Goal: Information Seeking & Learning: Check status

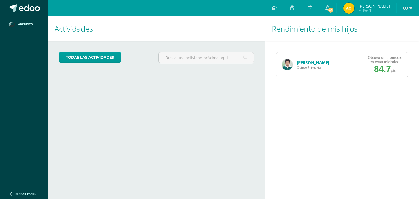
click at [285, 66] on img at bounding box center [287, 64] width 11 height 11
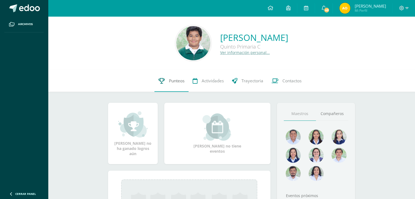
click at [178, 81] on span "Punteos" at bounding box center [177, 81] width 16 height 6
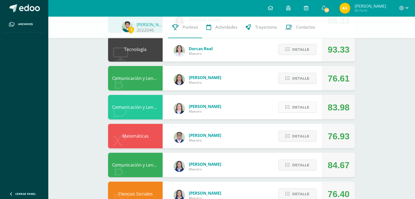
scroll to position [136, 0]
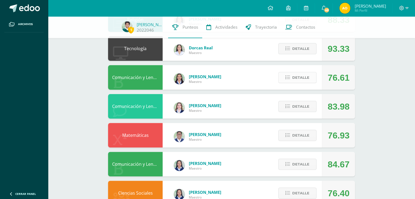
click at [302, 79] on span "Detalle" at bounding box center [300, 78] width 17 height 10
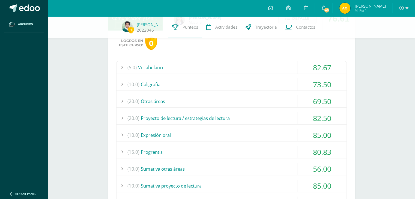
scroll to position [191, 0]
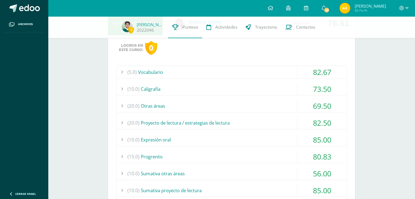
click at [184, 173] on div "(10.0) Sumativa otras áreas" at bounding box center [231, 173] width 230 height 12
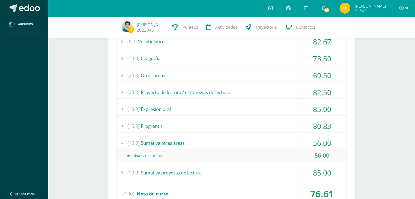
scroll to position [245, 0]
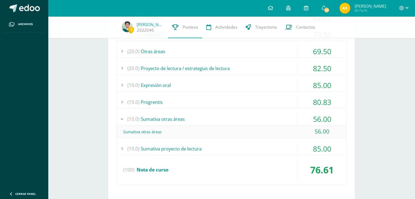
click at [123, 119] on div at bounding box center [121, 119] width 11 height 12
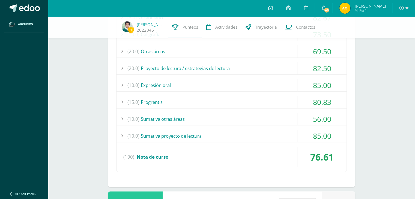
scroll to position [164, 0]
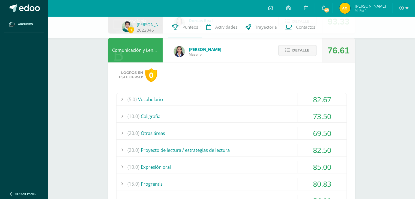
click at [298, 50] on span "Detalle" at bounding box center [300, 50] width 17 height 10
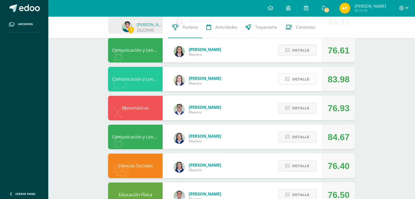
click at [289, 79] on icon at bounding box center [287, 79] width 5 height 5
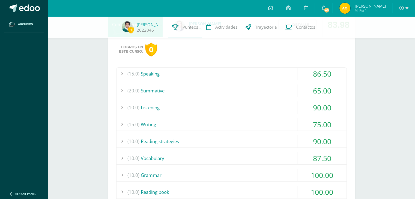
scroll to position [136, 0]
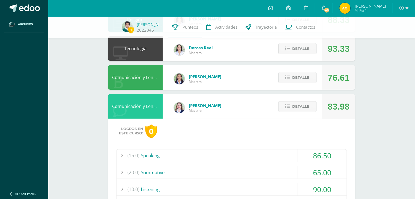
click at [299, 108] on span "Detalle" at bounding box center [300, 106] width 17 height 10
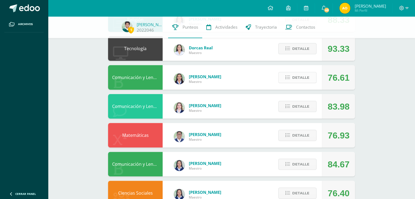
click at [300, 79] on span "Detalle" at bounding box center [300, 78] width 17 height 10
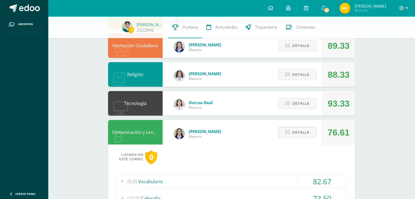
scroll to position [82, 0]
click at [303, 134] on span "Detalle" at bounding box center [300, 132] width 17 height 10
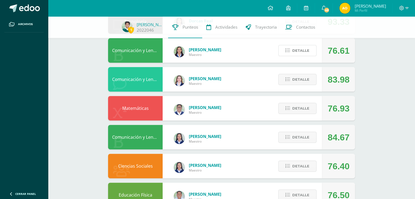
scroll to position [164, 0]
click at [295, 109] on span "Detalle" at bounding box center [300, 108] width 17 height 10
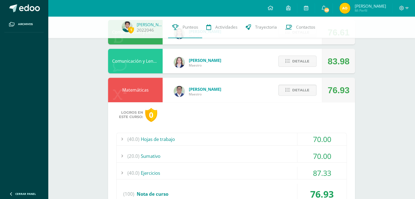
scroll to position [218, 0]
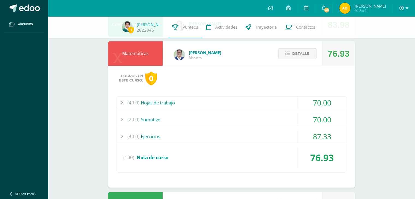
click at [300, 56] on span "Detalle" at bounding box center [300, 54] width 17 height 10
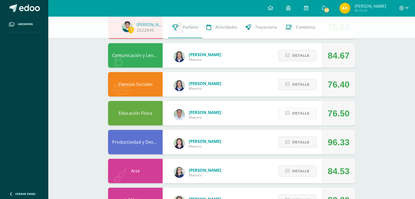
scroll to position [245, 0]
click at [296, 114] on span "Detalle" at bounding box center [300, 113] width 17 height 10
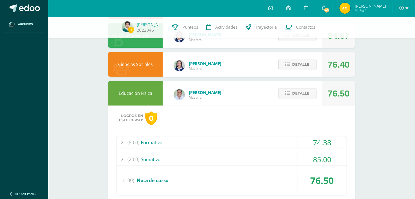
scroll to position [273, 0]
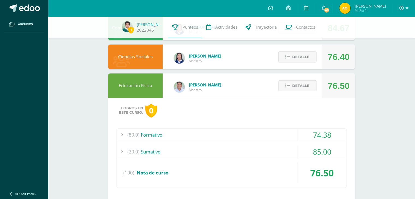
click at [304, 83] on span "Detalle" at bounding box center [300, 86] width 17 height 10
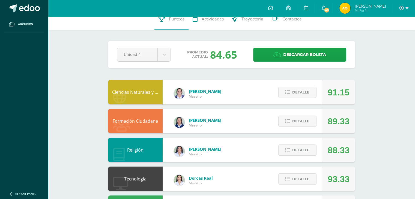
scroll to position [0, 0]
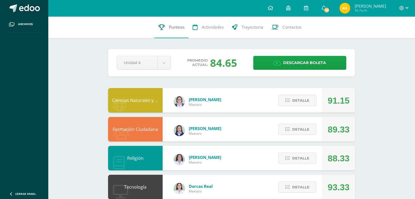
click at [176, 27] on span "Punteos" at bounding box center [177, 27] width 16 height 6
